Goal: Task Accomplishment & Management: Manage account settings

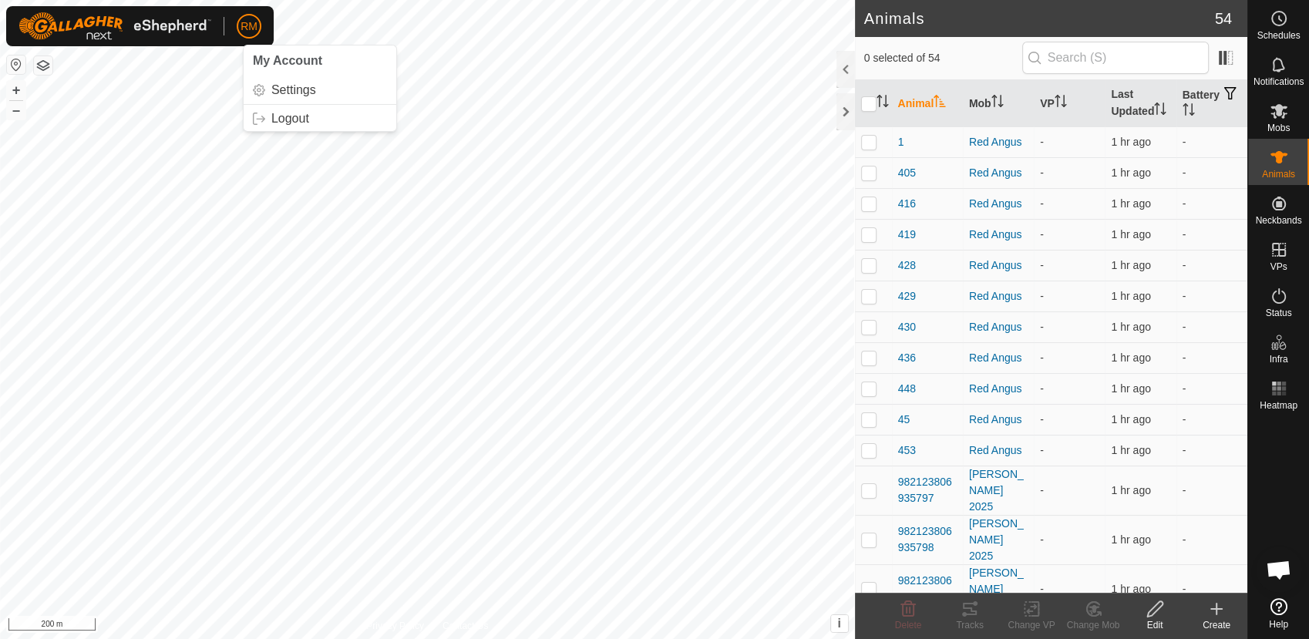
click at [251, 35] on p-avatar "RM" at bounding box center [249, 26] width 25 height 25
click at [287, 113] on link "Logout" at bounding box center [320, 118] width 153 height 25
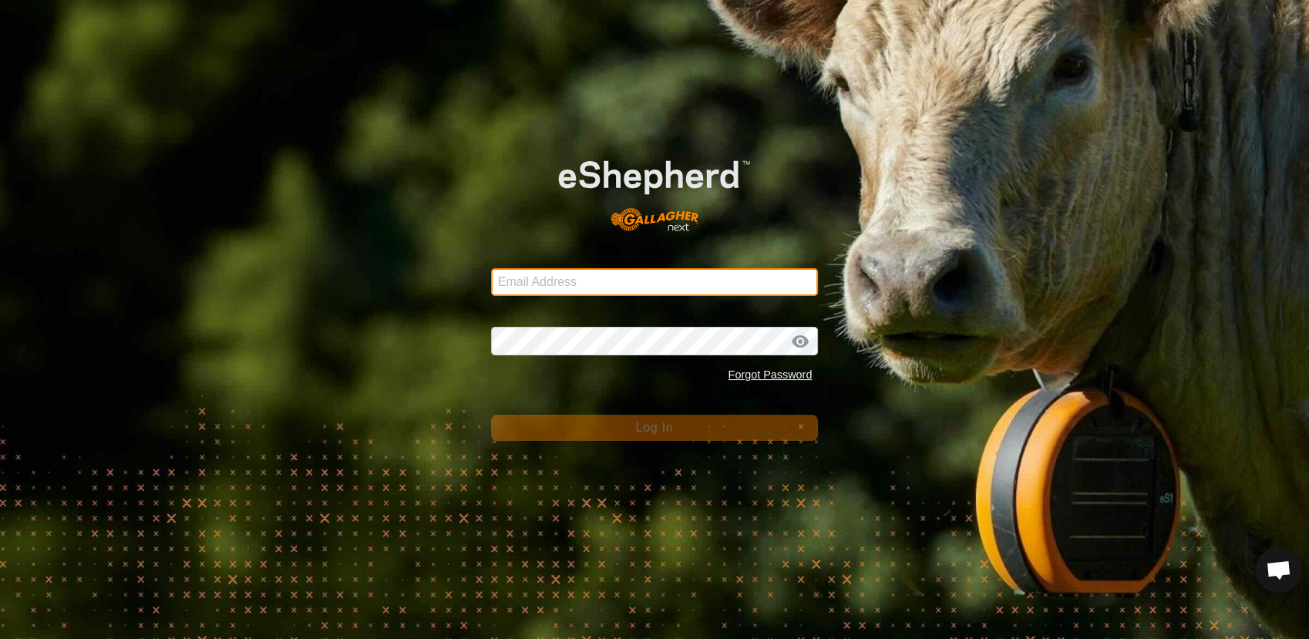
type input "[EMAIL_ADDRESS][DOMAIN_NAME]"
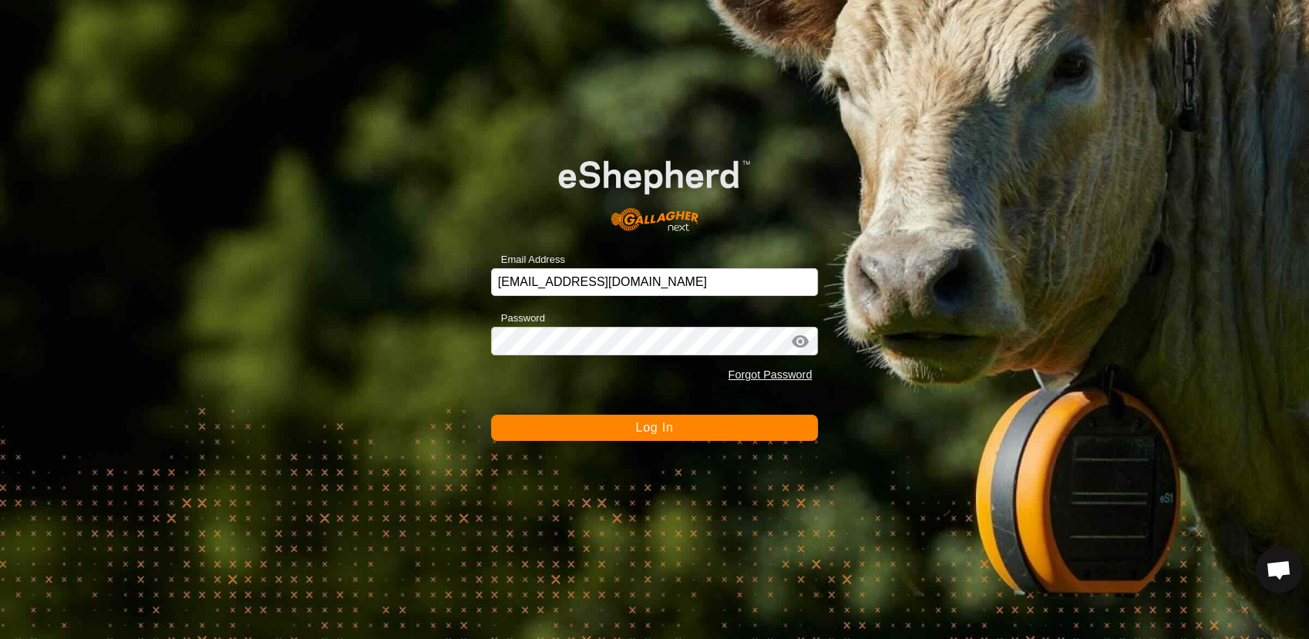
click at [618, 433] on button "Log In" at bounding box center [655, 428] width 328 height 26
